Goal: Book appointment/travel/reservation

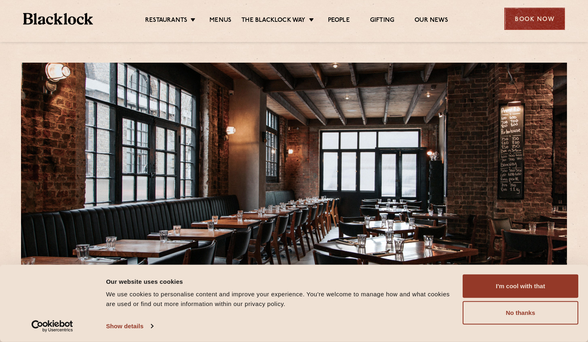
click at [554, 16] on div "Book Now" at bounding box center [534, 19] width 61 height 22
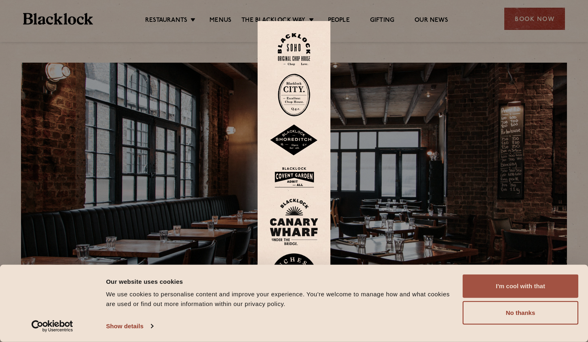
click at [542, 297] on button "I'm cool with that" at bounding box center [521, 286] width 116 height 23
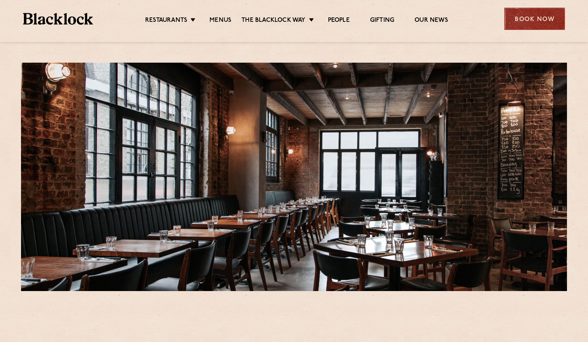
click at [538, 21] on div "Book Now" at bounding box center [534, 19] width 61 height 22
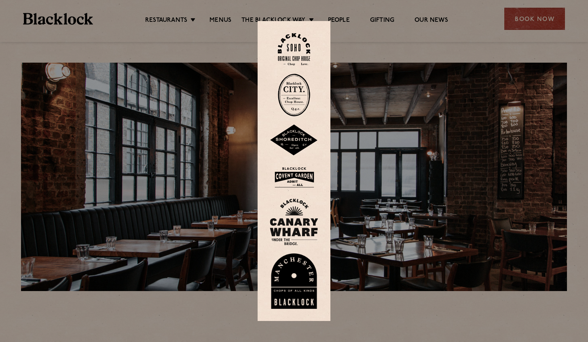
click at [292, 141] on img at bounding box center [294, 141] width 49 height 32
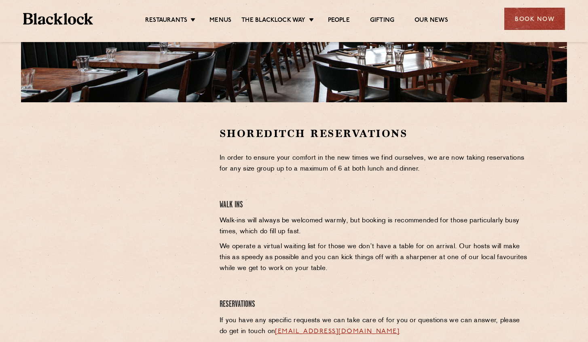
scroll to position [225, 0]
